Goal: Information Seeking & Learning: Understand process/instructions

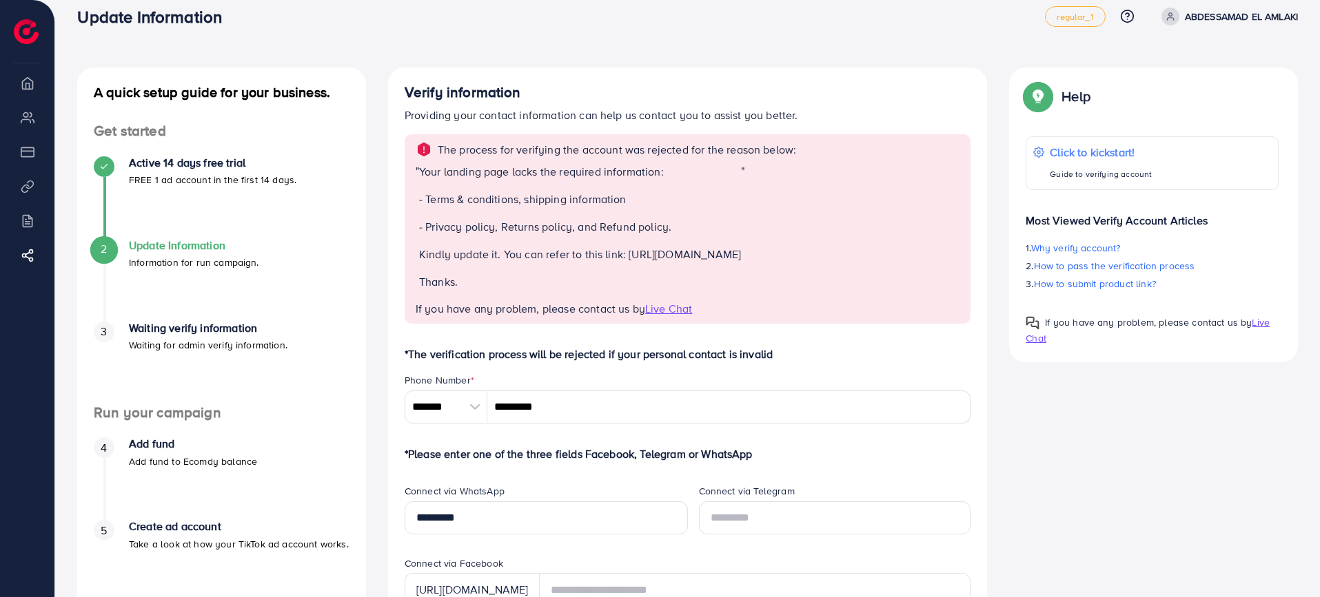
scroll to position [8, 0]
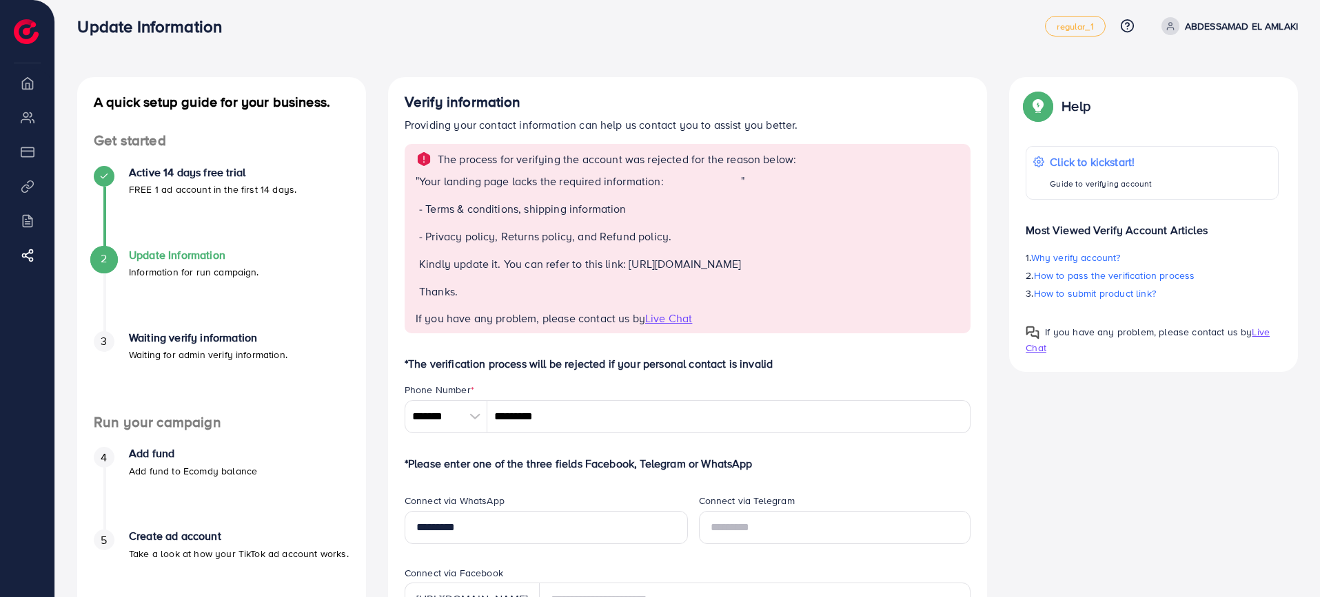
drag, startPoint x: 703, startPoint y: 336, endPoint x: 433, endPoint y: 220, distance: 294.1
click at [433, 220] on div "The process for verifying the account was rejected for the reason below: " Your…" at bounding box center [687, 238] width 566 height 189
click at [504, 205] on p "- Terms & conditions, shipping information" at bounding box center [580, 209] width 322 height 17
click at [529, 238] on p "- Privacy policy, Returns policy, and Refund policy." at bounding box center [580, 236] width 322 height 17
click at [545, 236] on p "- Privacy policy, Returns policy, and Refund policy." at bounding box center [580, 236] width 322 height 17
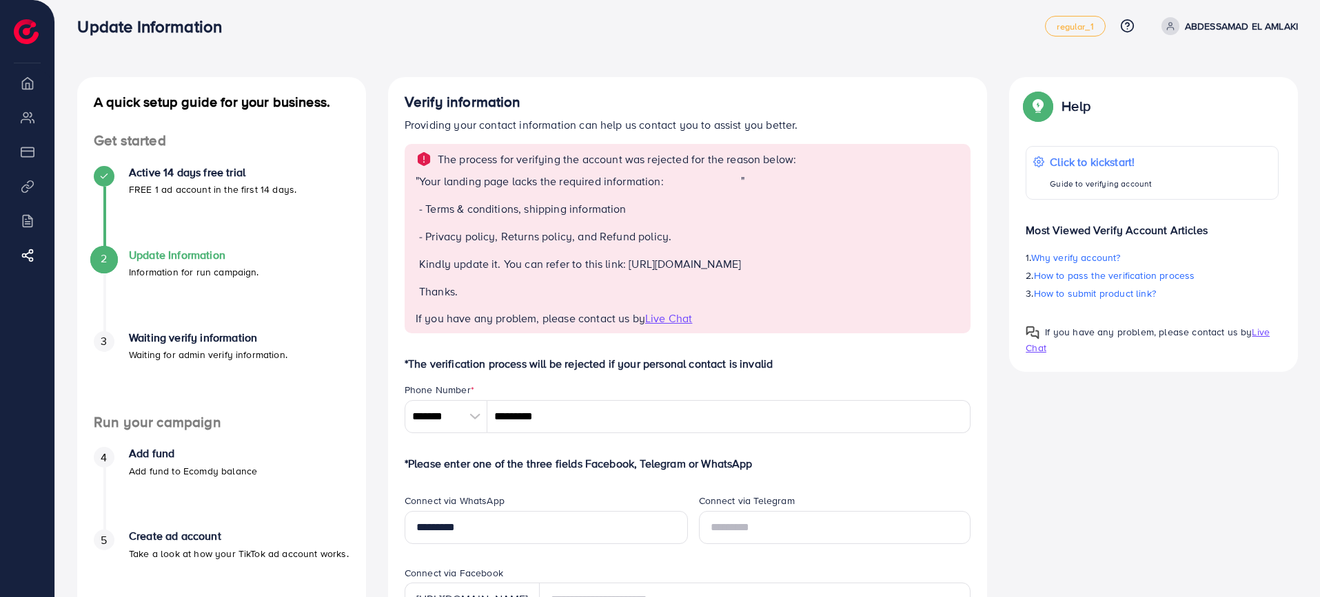
click at [545, 236] on p "- Privacy policy, Returns policy, and Refund policy." at bounding box center [580, 236] width 322 height 17
click at [604, 236] on p "- Privacy policy, Returns policy, and Refund policy." at bounding box center [580, 236] width 322 height 17
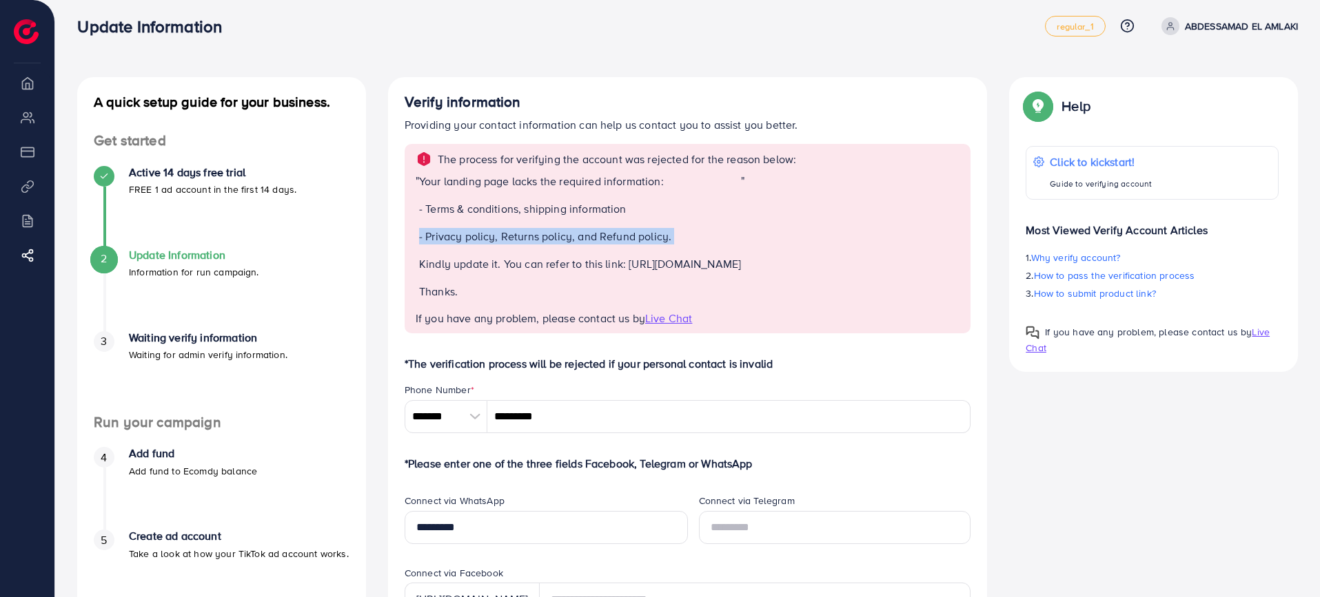
click at [701, 225] on div "Your landing page lacks the required information: - Terms & conditions, shippin…" at bounding box center [580, 242] width 322 height 138
